Goal: Navigation & Orientation: Find specific page/section

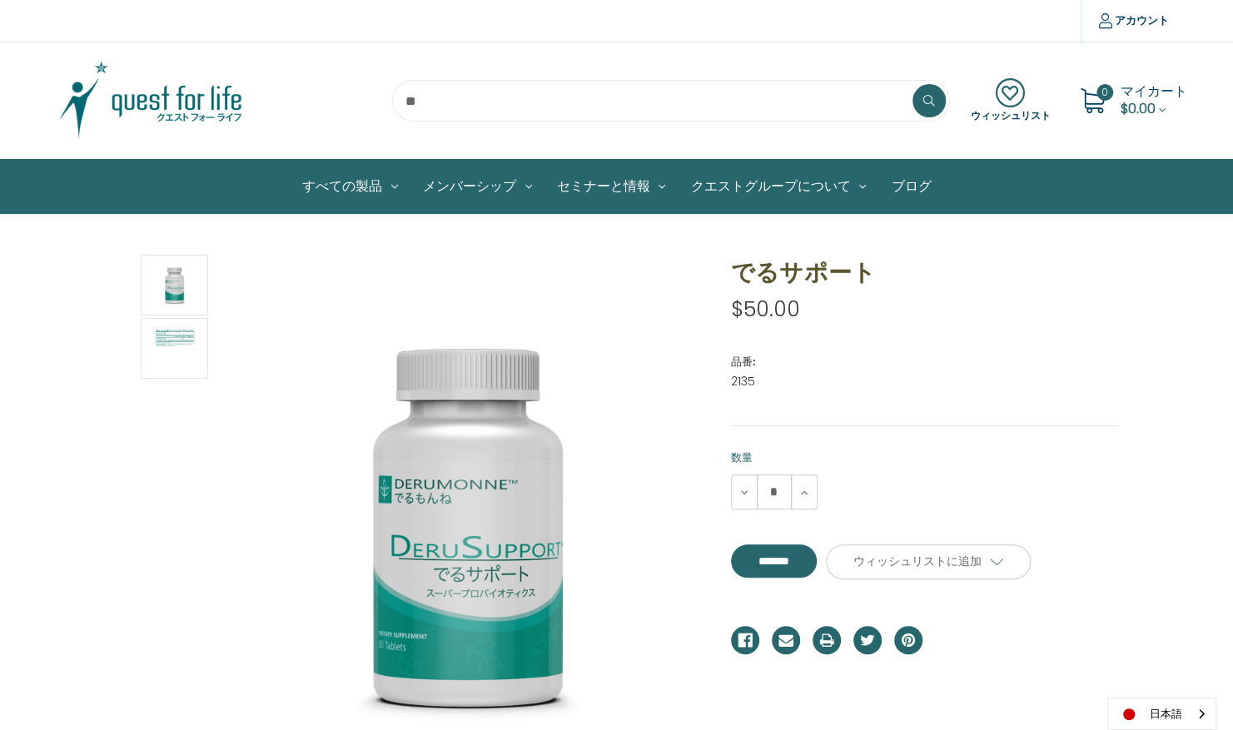
click at [198, 93] on img at bounding box center [151, 100] width 208 height 83
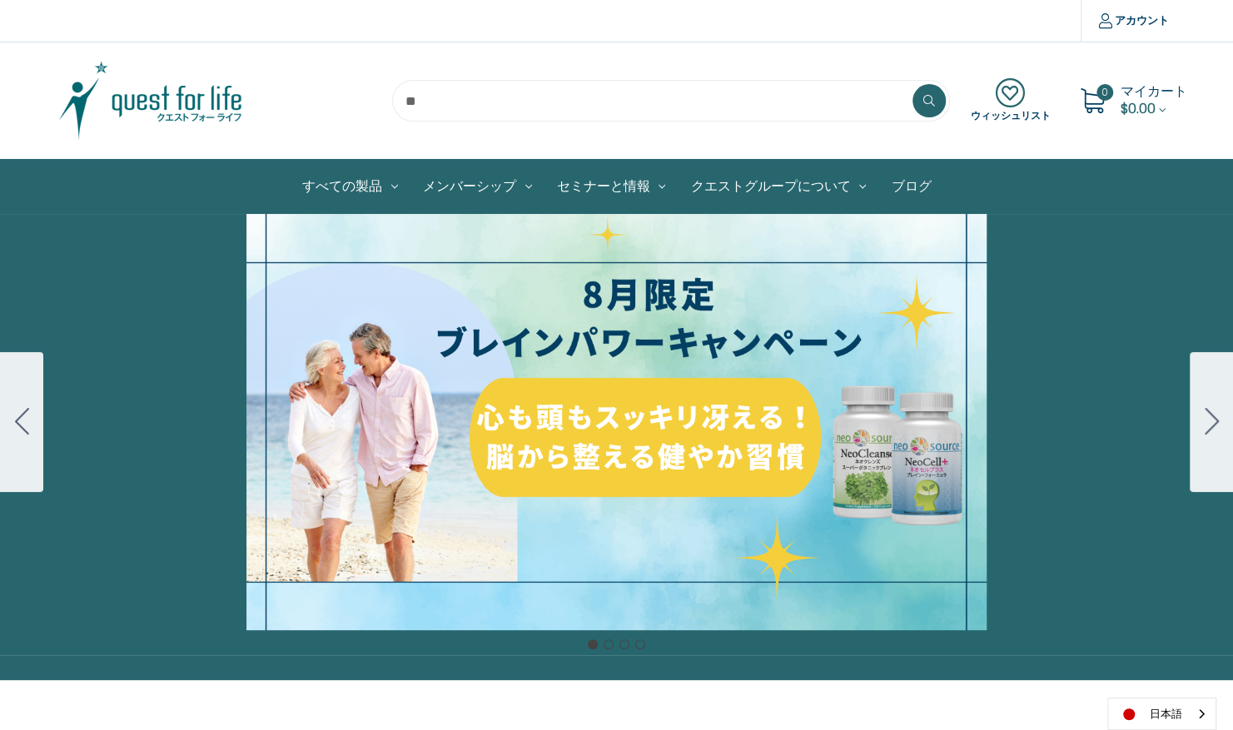
click at [912, 185] on link "ブログ" at bounding box center [910, 186] width 65 height 53
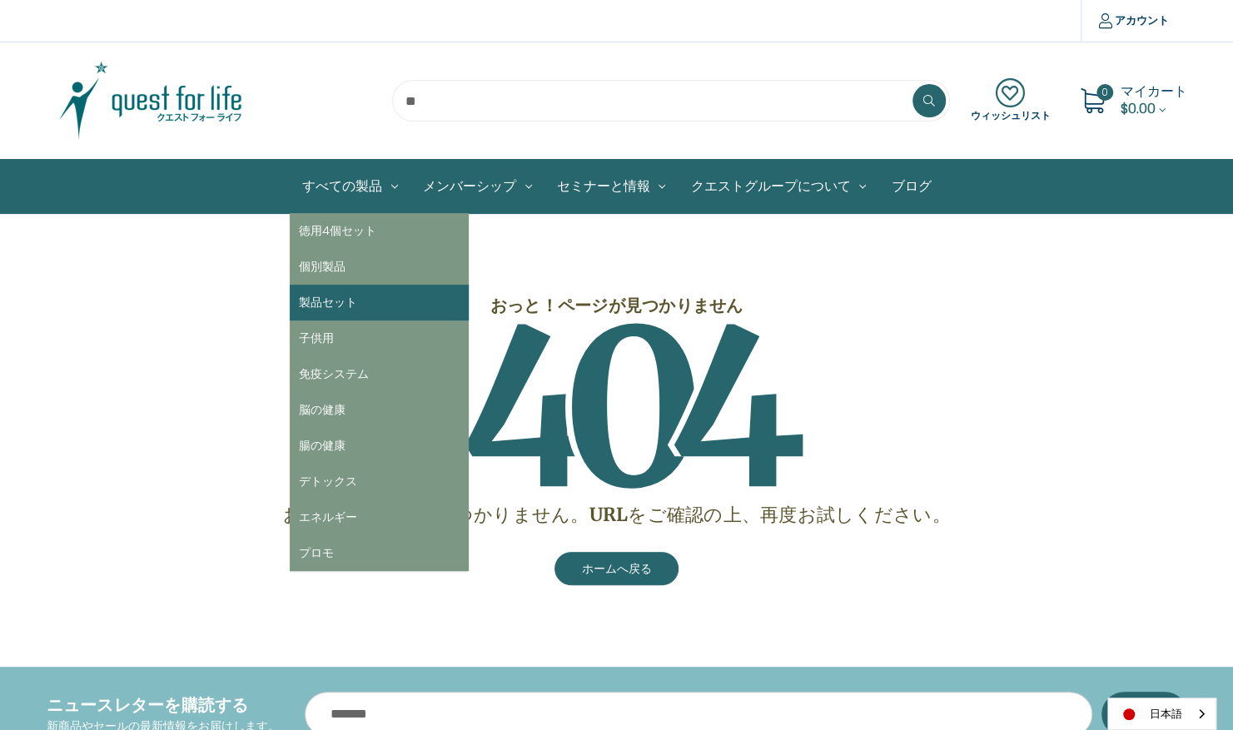
click at [340, 303] on link "製品セット" at bounding box center [379, 303] width 179 height 36
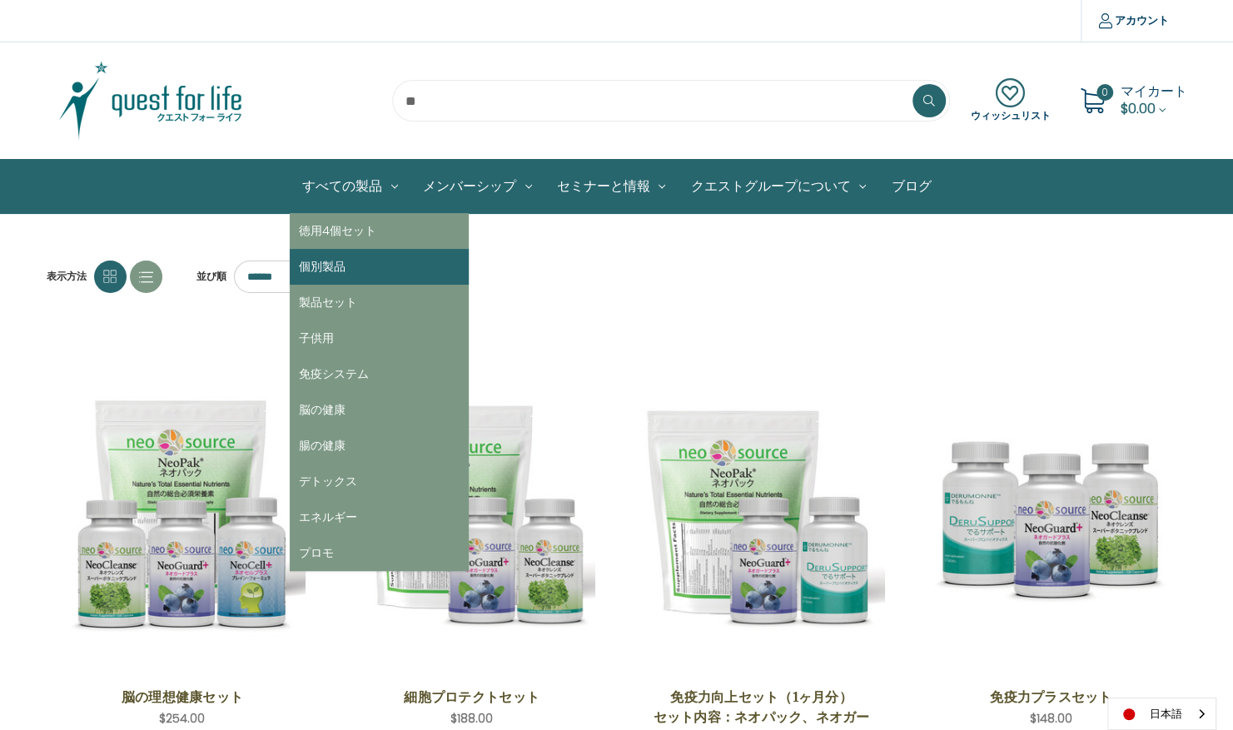
click at [338, 257] on link "個別製品" at bounding box center [379, 267] width 179 height 36
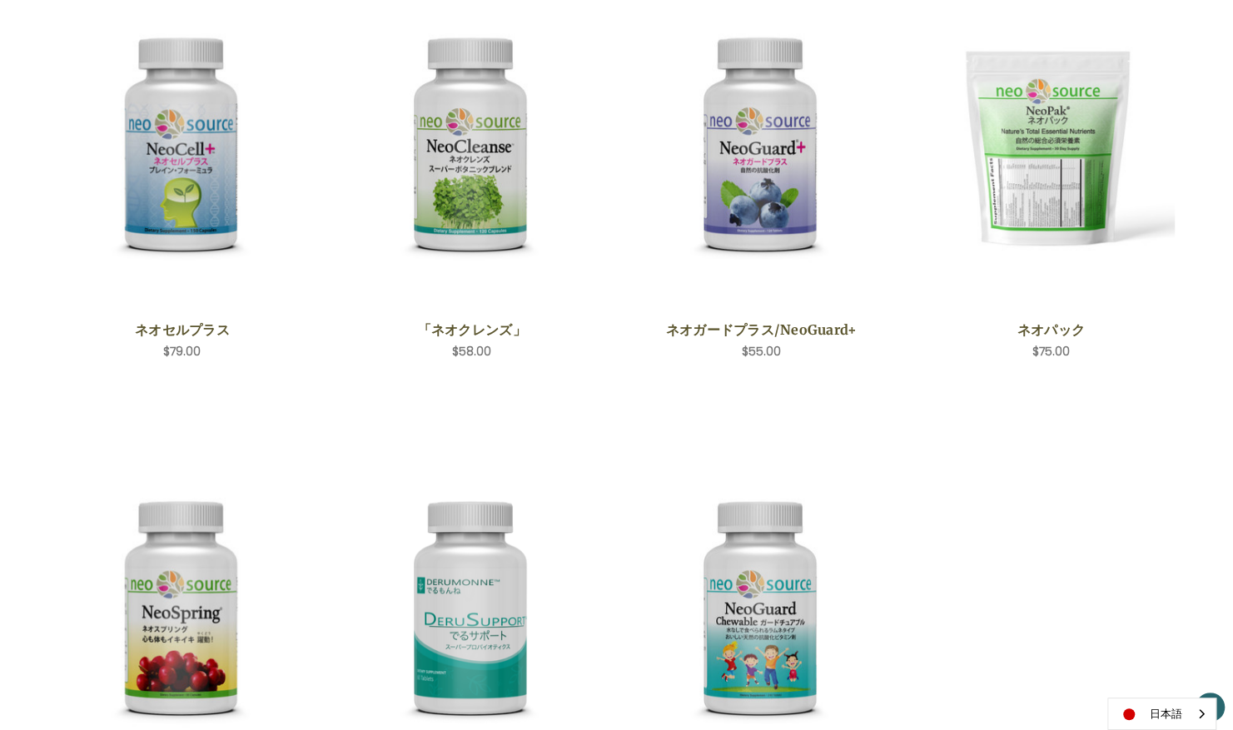
scroll to position [395, 0]
